Goal: Task Accomplishment & Management: Manage account settings

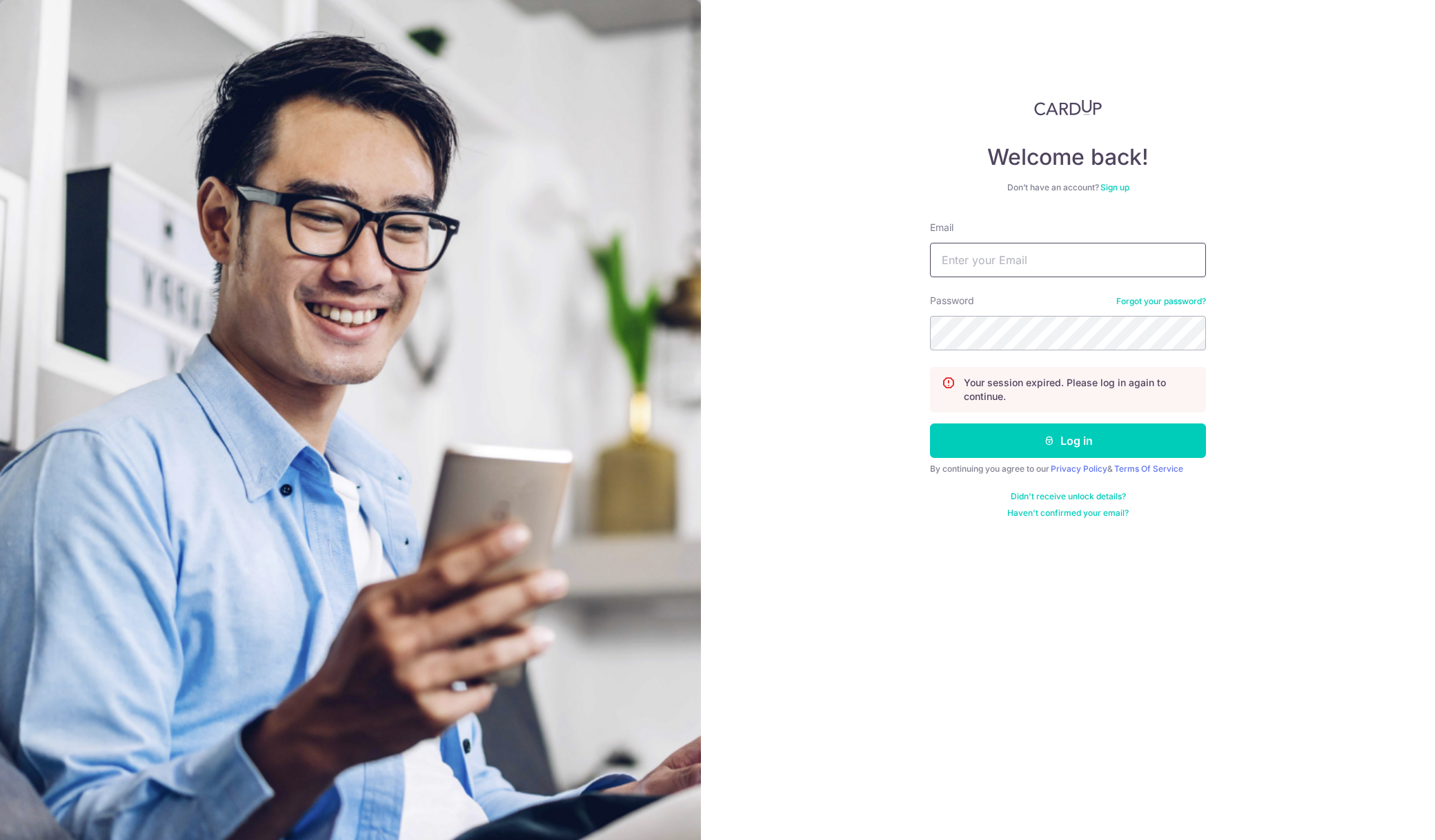
type input "[EMAIL_ADDRESS][DOMAIN_NAME]"
click at [995, 445] on button "Log in" at bounding box center [1068, 440] width 276 height 34
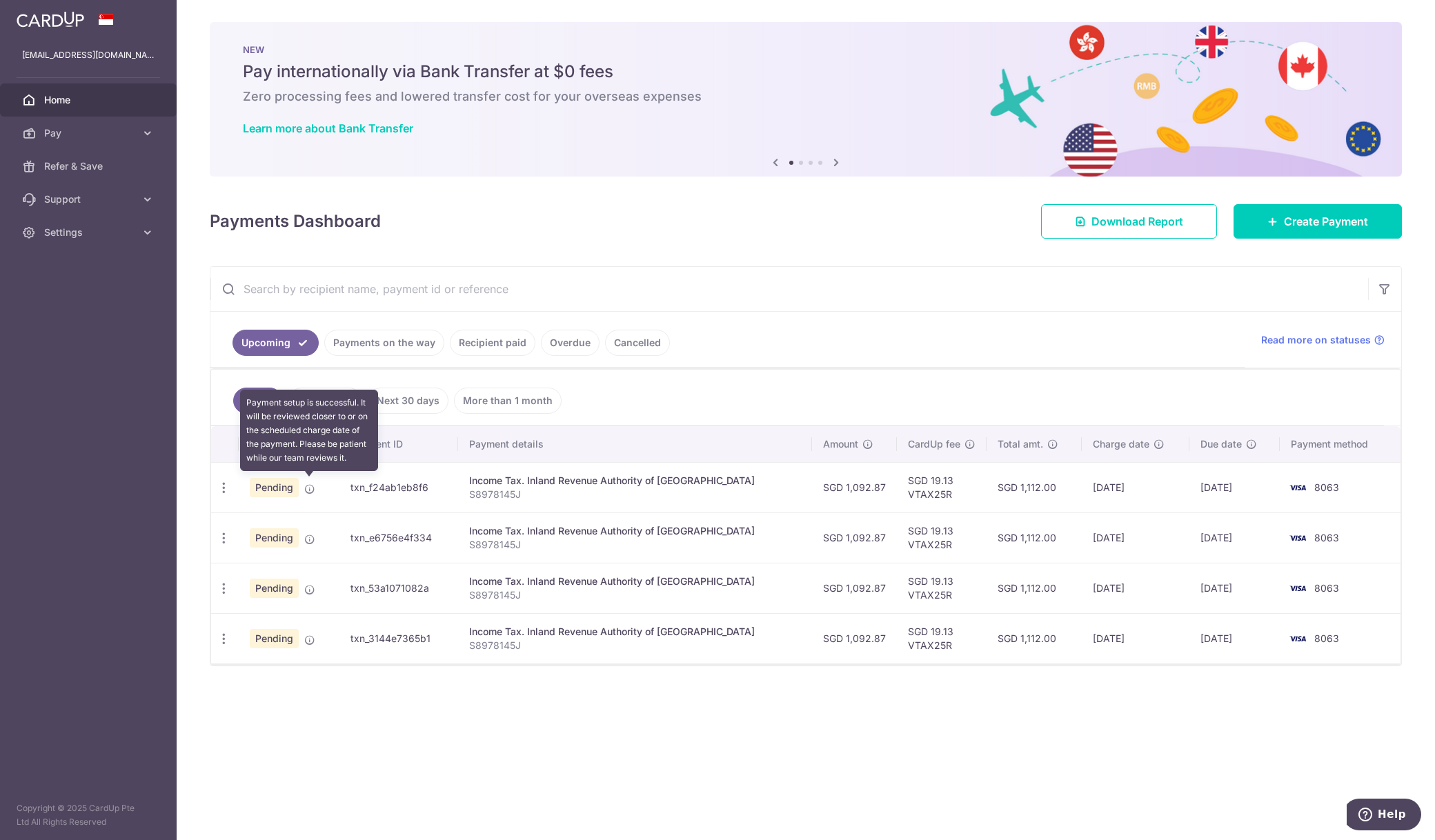
click at [310, 486] on icon at bounding box center [309, 489] width 11 height 11
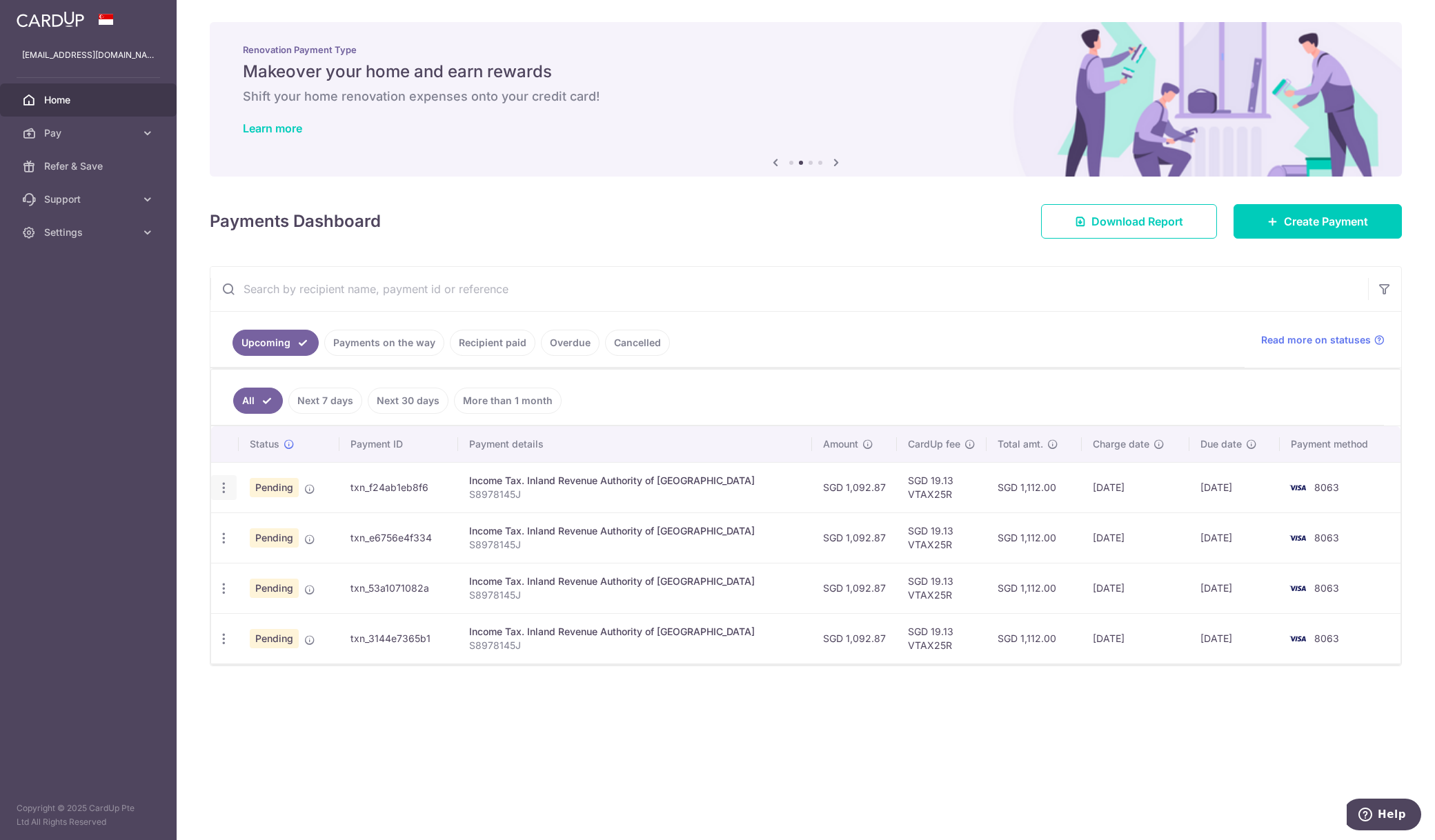
click at [226, 482] on icon "button" at bounding box center [223, 487] width 14 height 14
click at [481, 685] on div "× Pause Schedule Pause all future payments in this series Pause just this one p…" at bounding box center [806, 420] width 1259 height 840
click at [231, 479] on div "Update payment Cancel payment" at bounding box center [224, 488] width 26 height 26
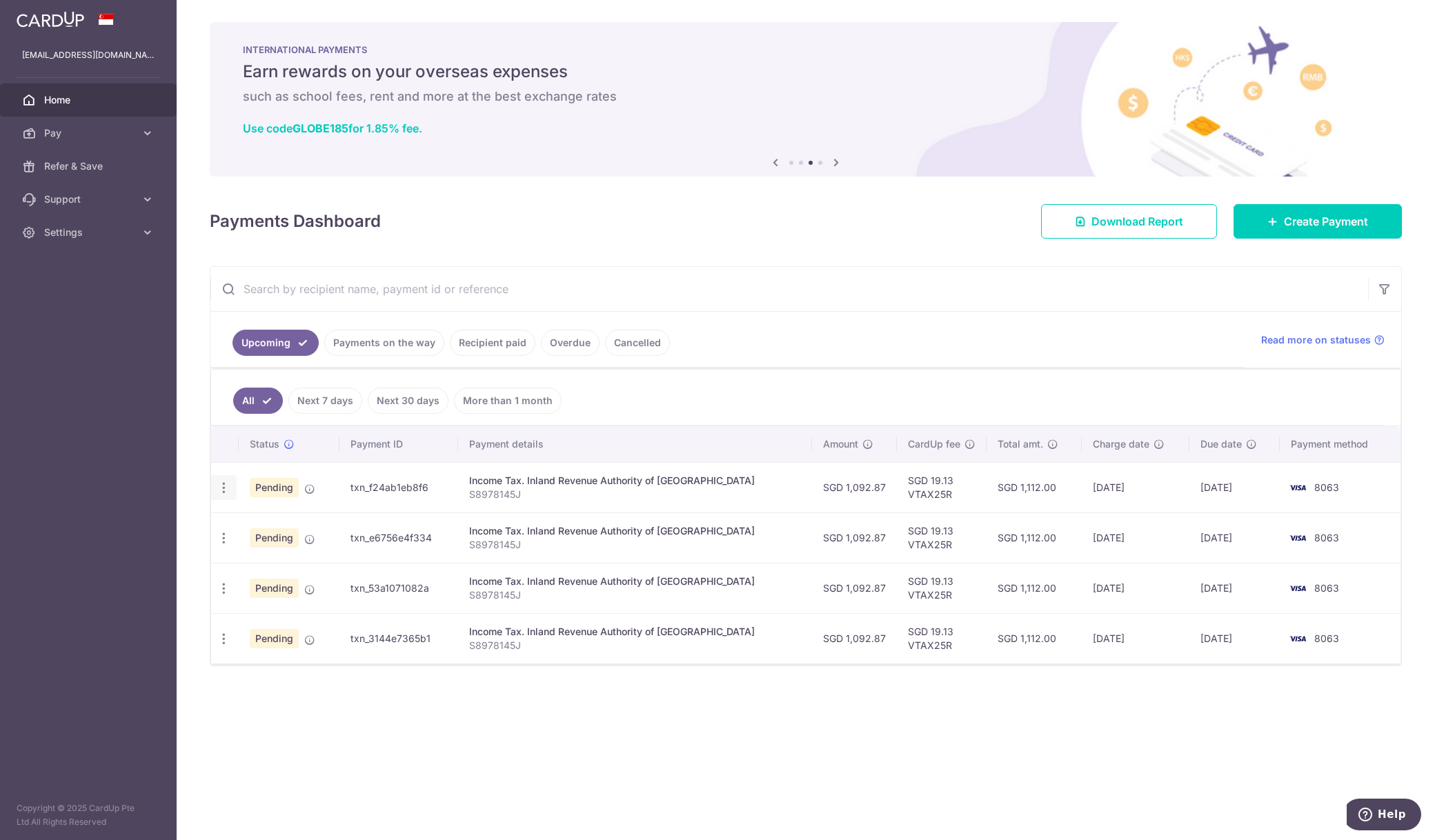
click at [229, 484] on icon "button" at bounding box center [223, 487] width 14 height 14
